Goal: Task Accomplishment & Management: Use online tool/utility

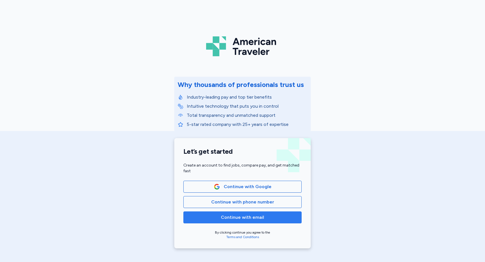
click at [244, 214] on span "Continue with email" at bounding box center [242, 217] width 43 height 7
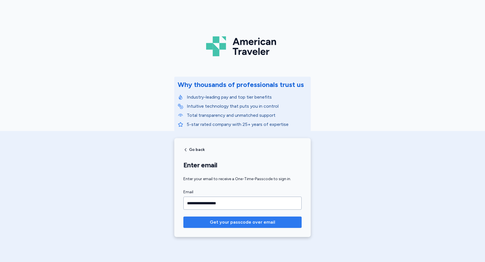
type input "**********"
click at [252, 221] on span "Get your passcode over email" at bounding box center [242, 222] width 65 height 7
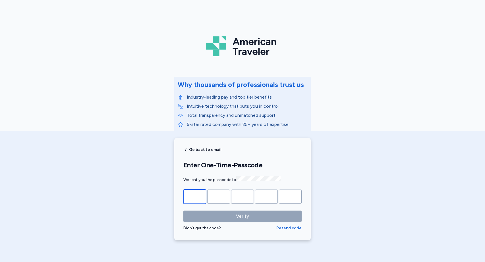
type input "*"
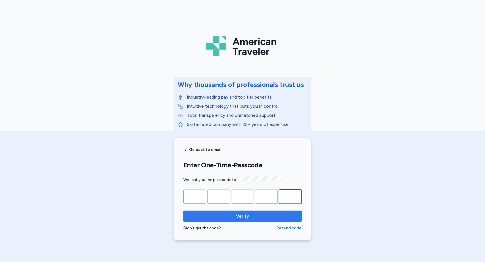
type input "*"
click at [241, 220] on button "Verify" at bounding box center [243, 216] width 118 height 11
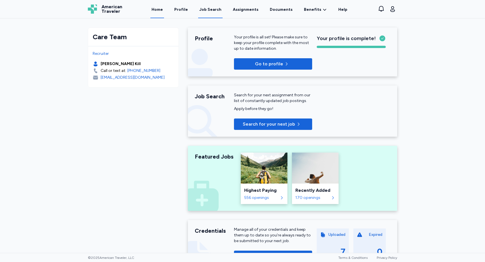
click at [213, 8] on div "Job Search" at bounding box center [210, 10] width 22 height 6
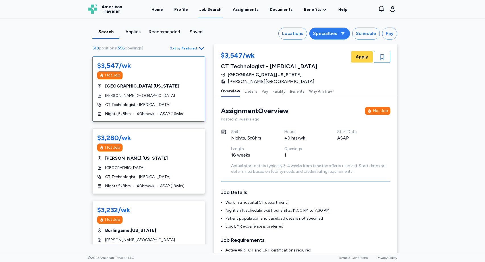
click at [344, 31] on icon at bounding box center [343, 33] width 5 height 5
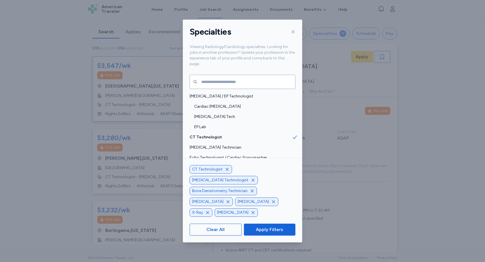
click at [226, 172] on icon "button" at bounding box center [227, 169] width 5 height 5
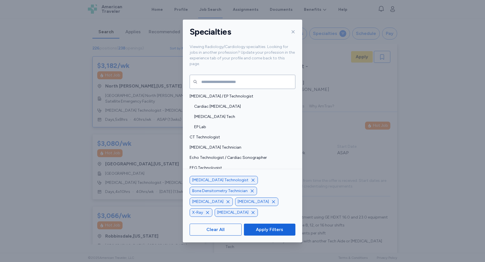
scroll to position [7, 0]
click at [250, 194] on icon "button" at bounding box center [252, 191] width 5 height 5
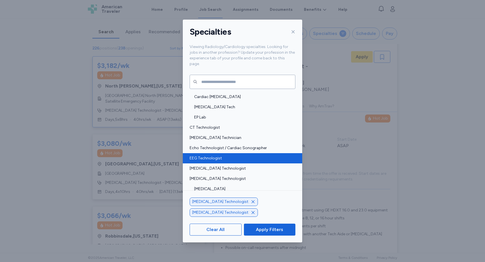
scroll to position [1, 0]
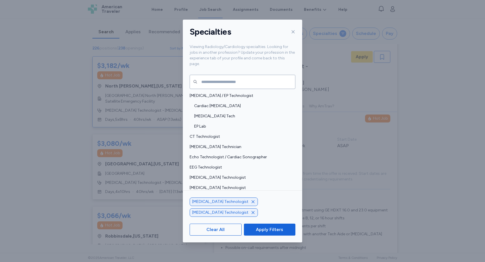
click at [256, 212] on icon "button" at bounding box center [253, 213] width 5 height 5
click at [230, 211] on icon "button" at bounding box center [228, 212] width 3 height 3
click at [265, 231] on span "Apply Filters" at bounding box center [269, 230] width 27 height 7
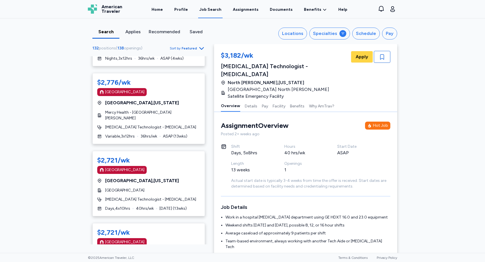
scroll to position [2907, 0]
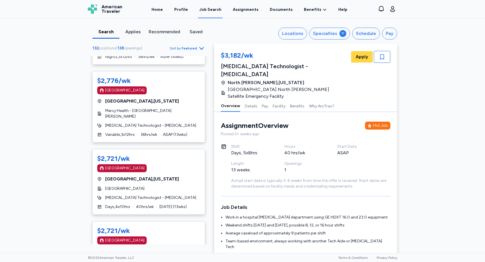
click at [176, 153] on div "$2,721/wk [GEOGRAPHIC_DATA] [GEOGRAPHIC_DATA] , [US_STATE][GEOGRAPHIC_DATA] [ME…" at bounding box center [148, 181] width 113 height 65
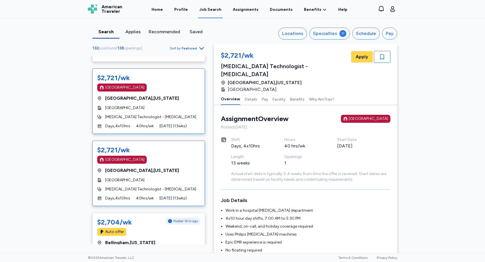
scroll to position [2987, 0]
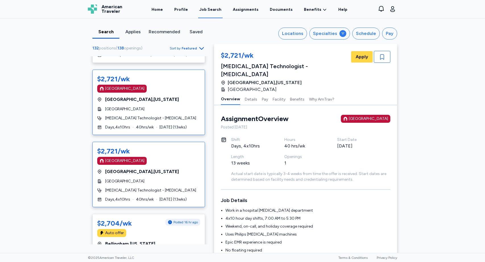
click at [165, 179] on div "[GEOGRAPHIC_DATA]" at bounding box center [148, 182] width 103 height 6
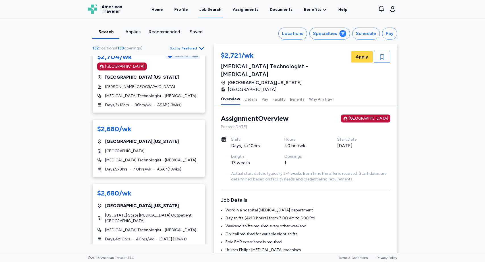
scroll to position [3266, 0]
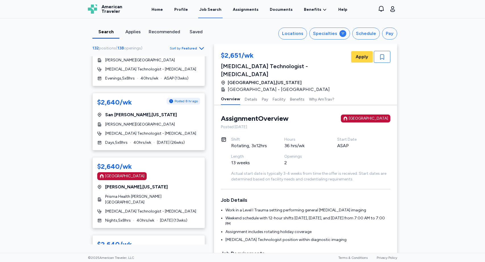
scroll to position [259, 0]
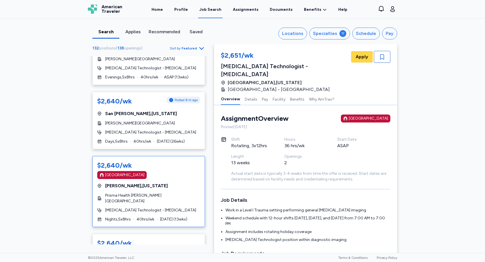
click at [157, 177] on div "[GEOGRAPHIC_DATA]" at bounding box center [148, 175] width 103 height 8
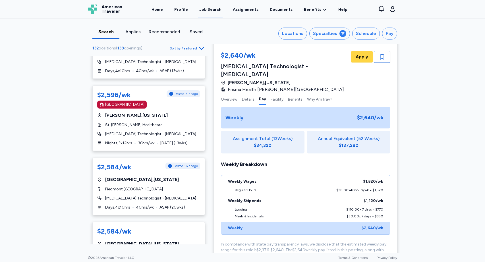
scroll to position [892, 0]
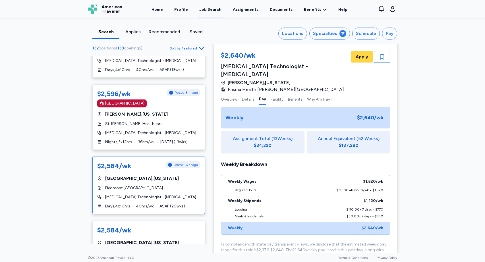
click at [152, 175] on div "[GEOGRAPHIC_DATA] , [US_STATE]" at bounding box center [148, 178] width 103 height 7
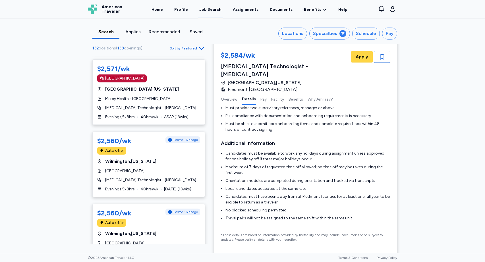
scroll to position [1247, 0]
click at [176, 131] on div "$2,560/wk Posted 16 hr ago Auto offer [GEOGRAPHIC_DATA] , [US_STATE] [GEOGRAPHI…" at bounding box center [148, 163] width 113 height 65
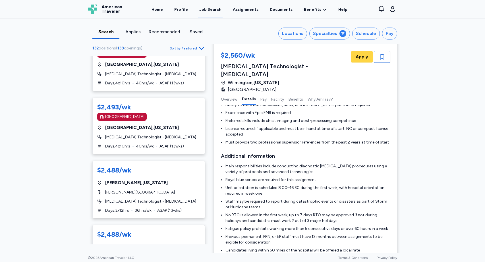
scroll to position [1816, 0]
click at [167, 161] on div "$2,488/[PERSON_NAME][GEOGRAPHIC_DATA] , [US_STATE][GEOGRAPHIC_DATA] [MEDICAL_DA…" at bounding box center [148, 189] width 113 height 57
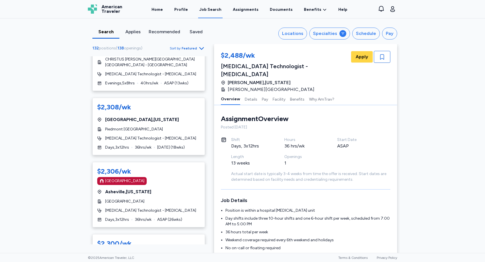
scroll to position [3168, 0]
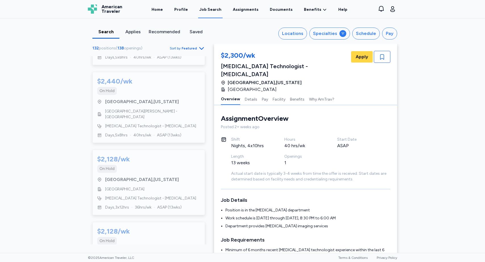
scroll to position [1972, 0]
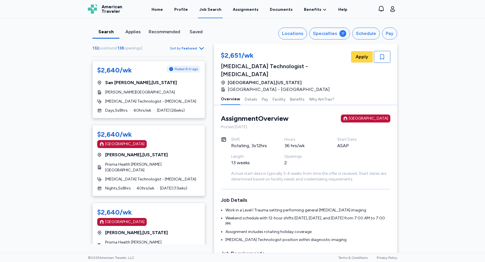
scroll to position [299, 0]
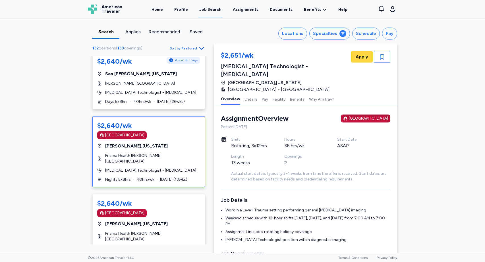
click at [172, 139] on div "$2,640/wk [GEOGRAPHIC_DATA] [GEOGRAPHIC_DATA] , [US_STATE] Prisma Health [PERSO…" at bounding box center [148, 151] width 113 height 71
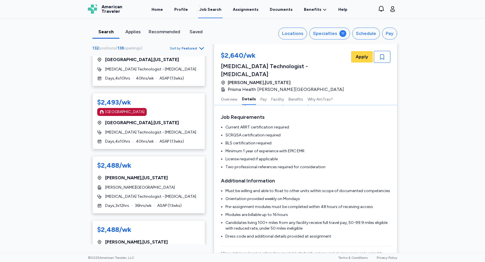
scroll to position [1821, 0]
click at [162, 174] on div "[GEOGRAPHIC_DATA] , [US_STATE]" at bounding box center [148, 177] width 103 height 7
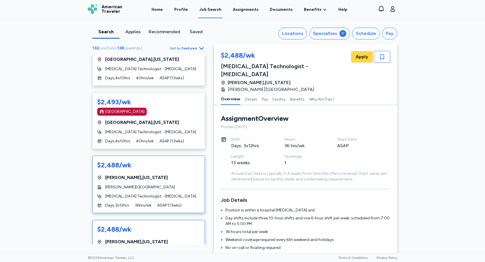
click at [178, 225] on div "$2,488/wk" at bounding box center [148, 229] width 103 height 9
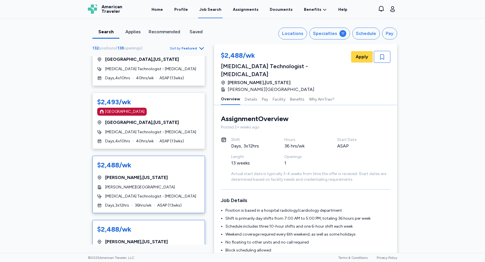
click at [156, 156] on div "$2,488/[PERSON_NAME][GEOGRAPHIC_DATA] , [US_STATE][GEOGRAPHIC_DATA] [MEDICAL_DA…" at bounding box center [148, 184] width 113 height 57
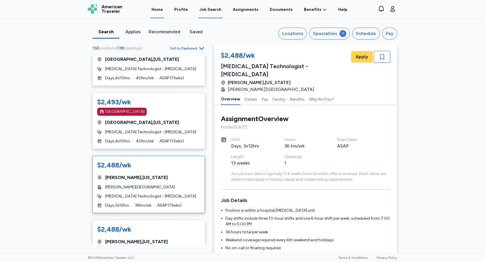
click at [162, 10] on link "Home" at bounding box center [158, 10] width 14 height 18
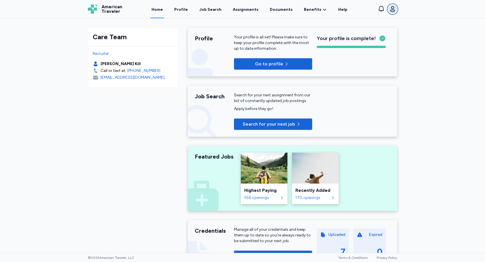
click at [394, 8] on icon "button" at bounding box center [393, 9] width 7 height 7
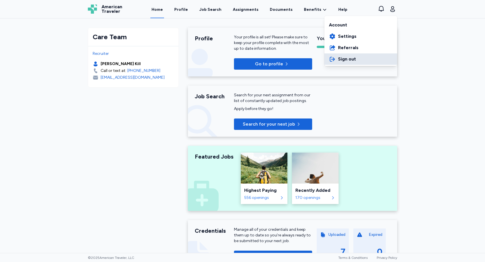
click at [348, 58] on span "Sign out" at bounding box center [347, 59] width 18 height 7
